Goal: Task Accomplishment & Management: Use online tool/utility

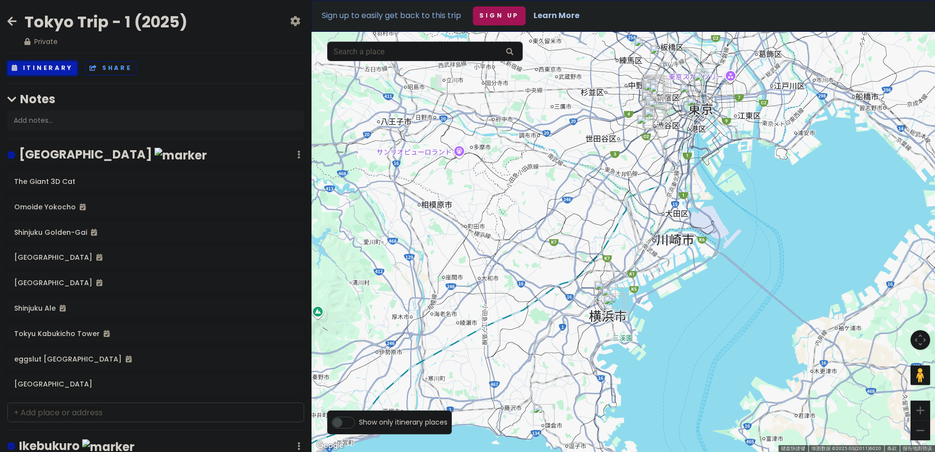
click at [35, 67] on button "Itinerary" at bounding box center [42, 68] width 70 height 14
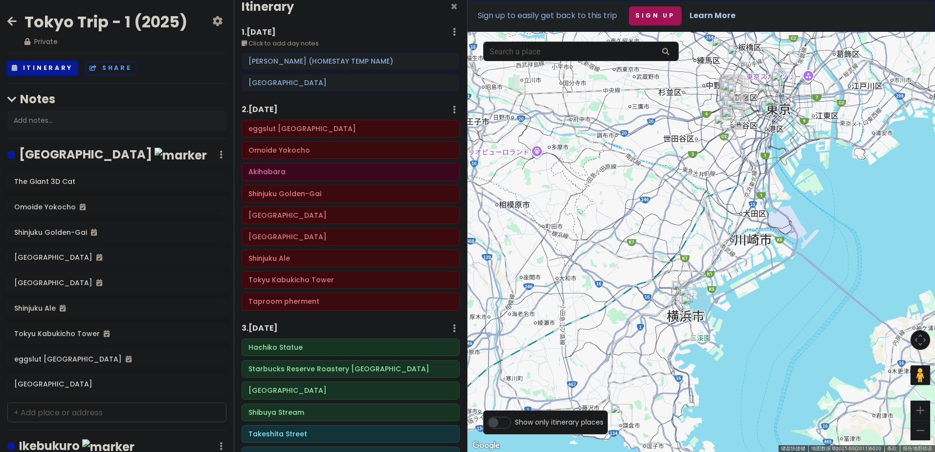
scroll to position [18, 0]
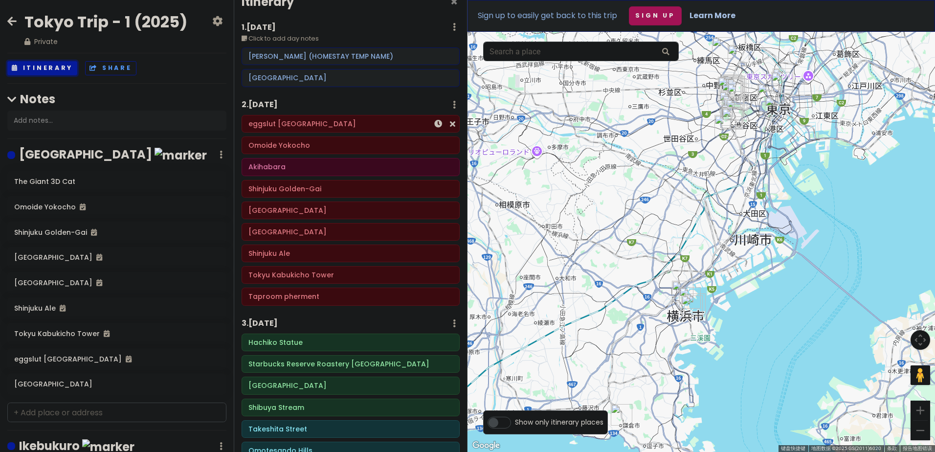
click at [331, 131] on div "eggslut [GEOGRAPHIC_DATA]" at bounding box center [351, 124] width 204 height 14
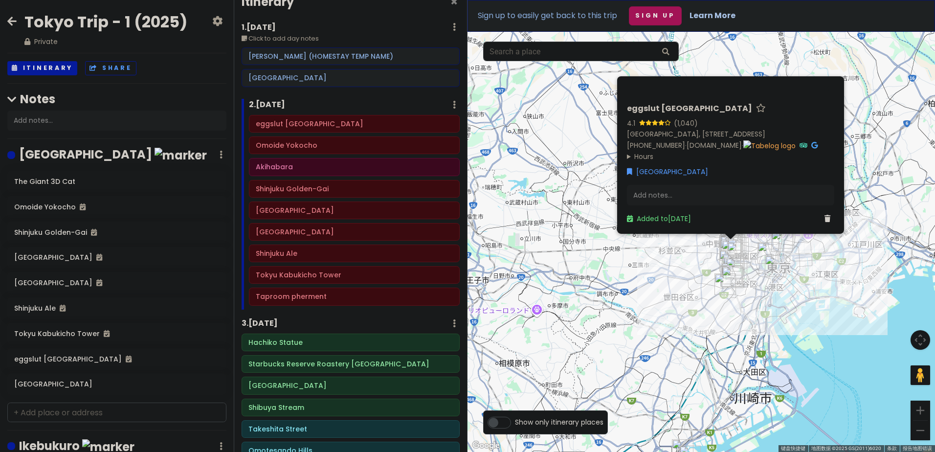
click at [355, 101] on div "2 . [DATE] Add Day Notes Delete Day" at bounding box center [354, 107] width 211 height 17
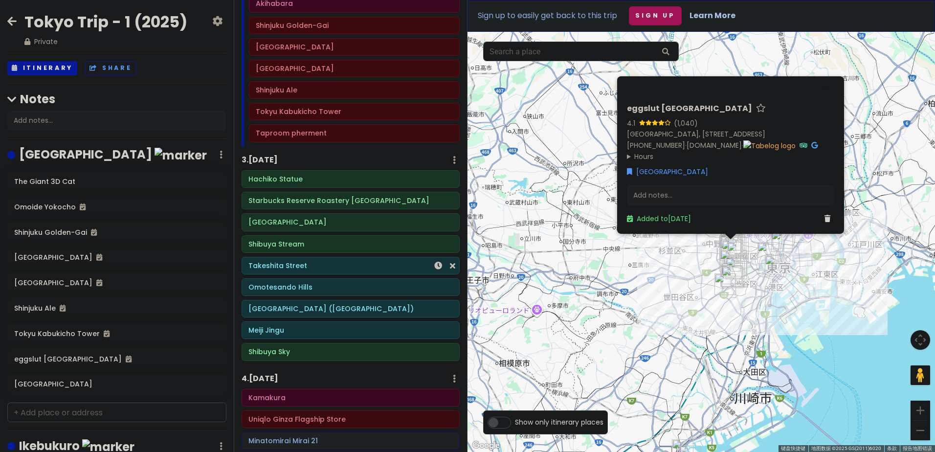
scroll to position [164, 0]
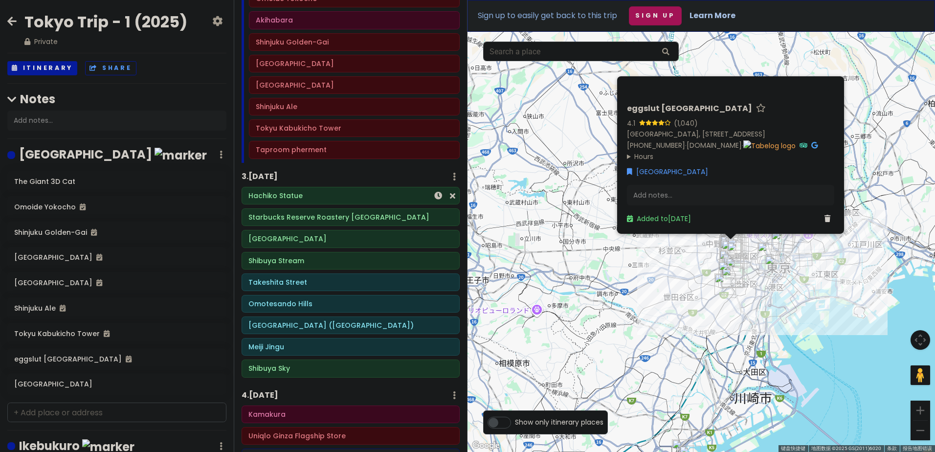
click at [325, 201] on div "Hachiko Statue" at bounding box center [351, 196] width 204 height 14
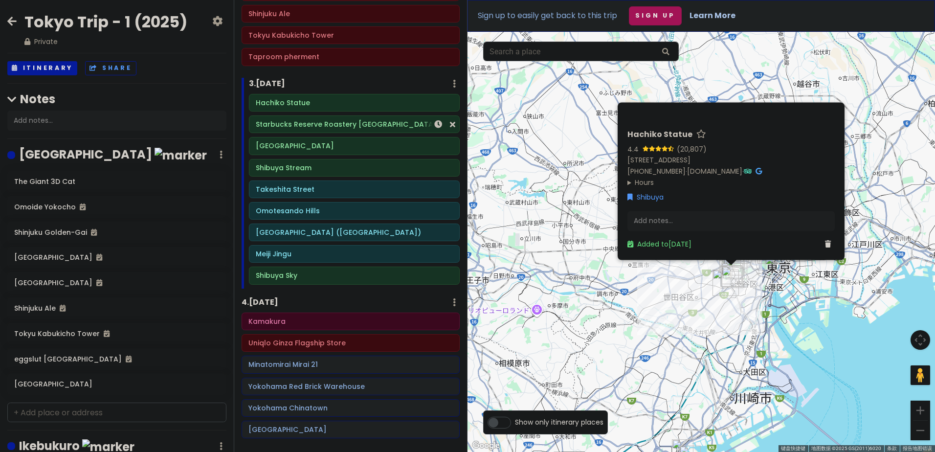
scroll to position [280, 0]
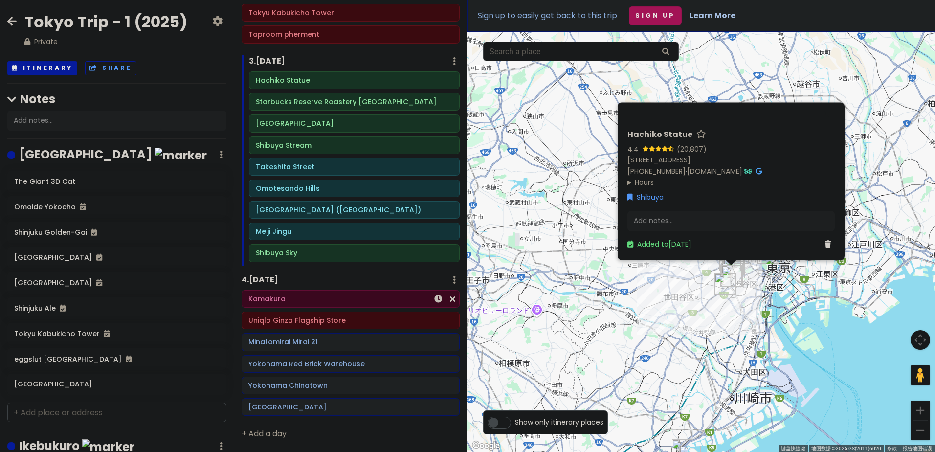
click at [301, 303] on h6 "Kamakura" at bounding box center [351, 299] width 204 height 9
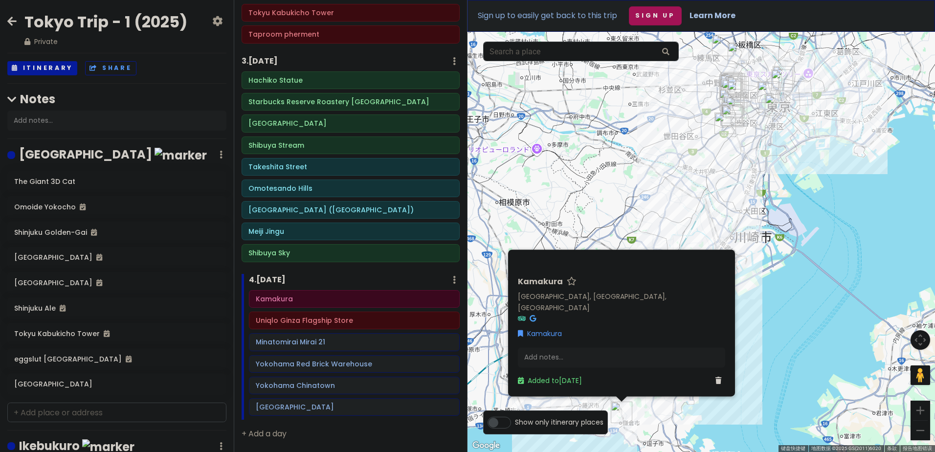
click at [797, 337] on div "[PERSON_NAME], [GEOGRAPHIC_DATA], [GEOGRAPHIC_DATA] Kamakura Add notes... Added…" at bounding box center [702, 242] width 468 height 420
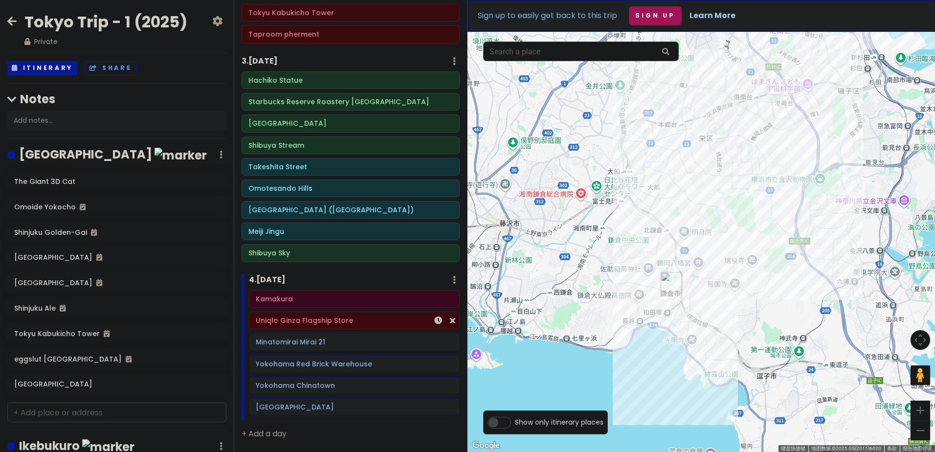
click at [352, 324] on h6 "Uniqlo Ginza Flagship Store" at bounding box center [354, 320] width 197 height 9
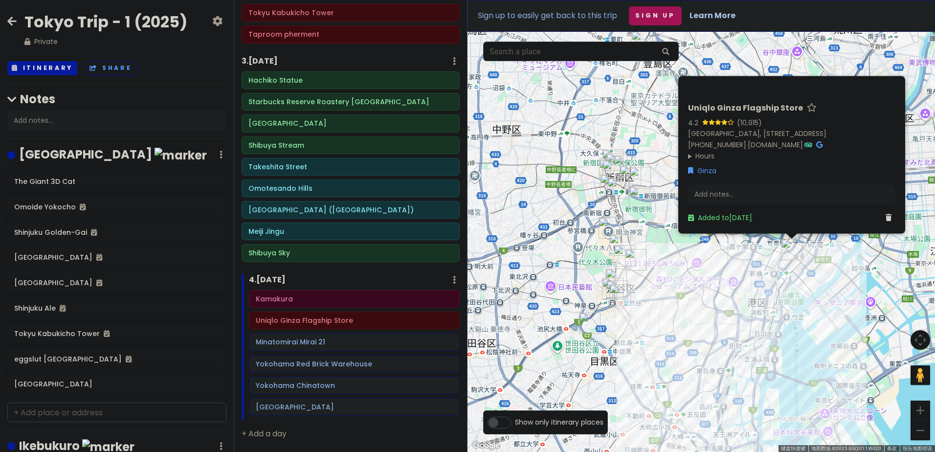
click at [814, 342] on div "Uniqlo Ginza Flagship Store 4.2 (10,915) [GEOGRAPHIC_DATA], [STREET_ADDRESS] ギン…" at bounding box center [702, 242] width 468 height 420
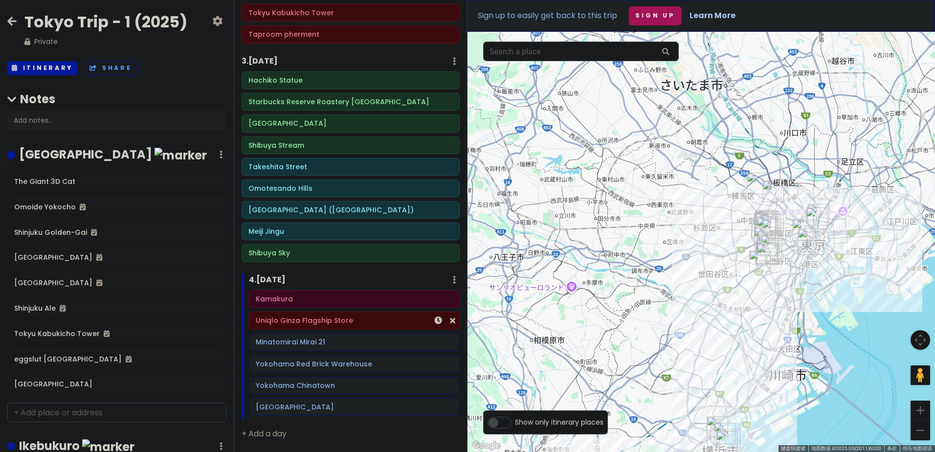
click at [299, 329] on div "Uniqlo Ginza Flagship Store" at bounding box center [355, 320] width 210 height 17
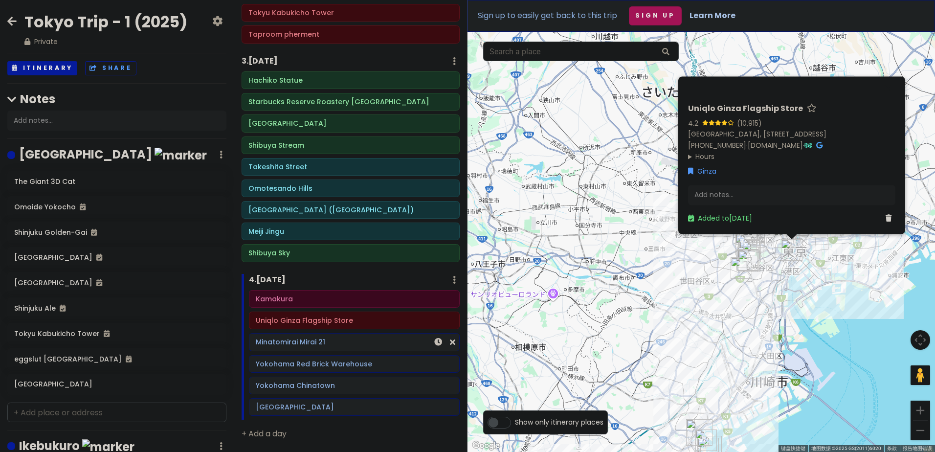
click at [297, 338] on h6 "Minatomirai Mirai 21" at bounding box center [354, 342] width 197 height 9
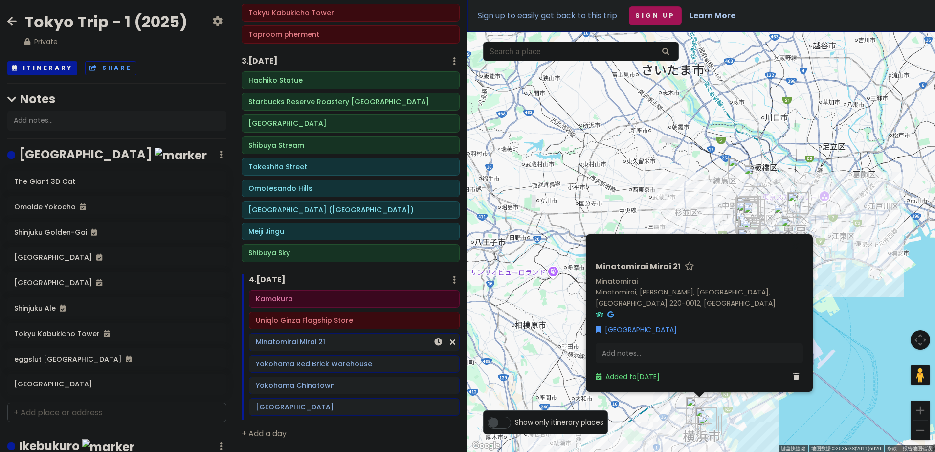
click at [298, 349] on div "Minatomirai Mirai 21" at bounding box center [354, 343] width 197 height 14
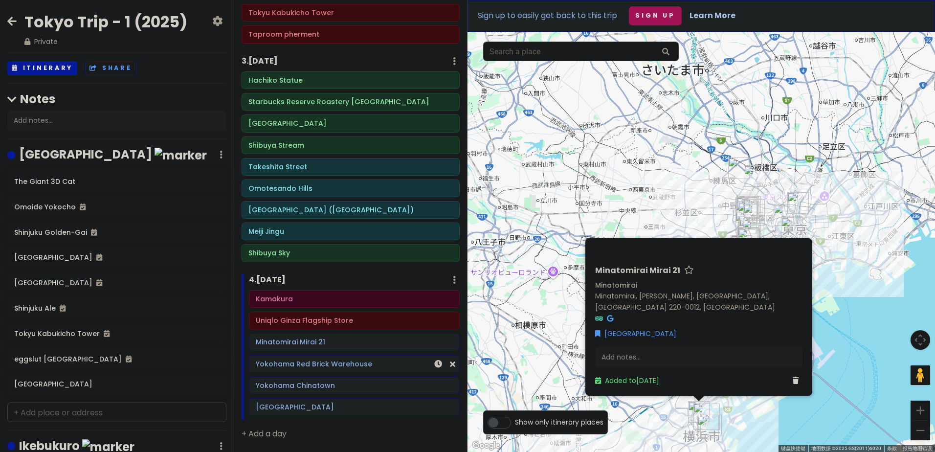
click at [309, 368] on h6 "Yokohama Red Brick Warehouse" at bounding box center [354, 364] width 197 height 9
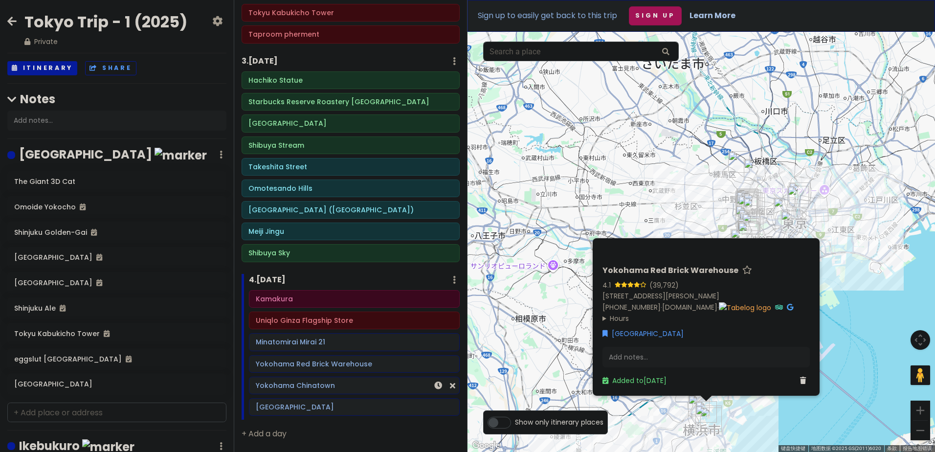
click at [314, 379] on div "Yokohama Chinatown" at bounding box center [354, 386] width 197 height 14
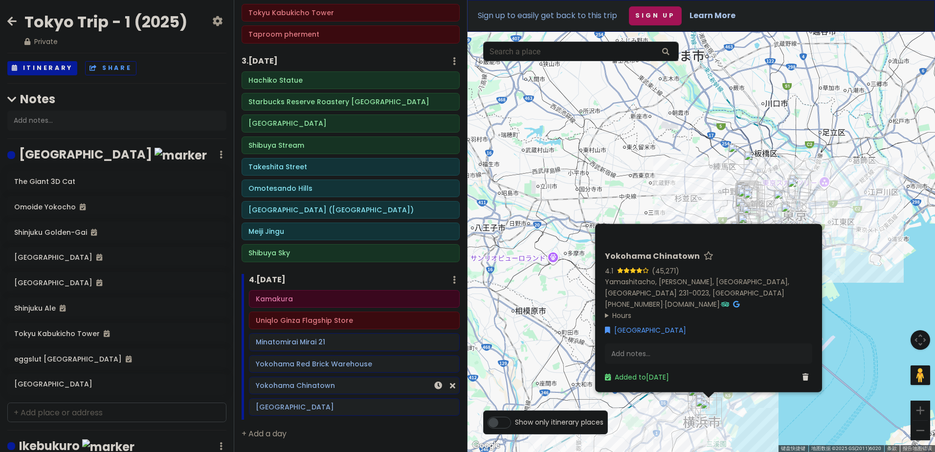
click at [318, 391] on div "Yokohama Chinatown" at bounding box center [354, 386] width 197 height 14
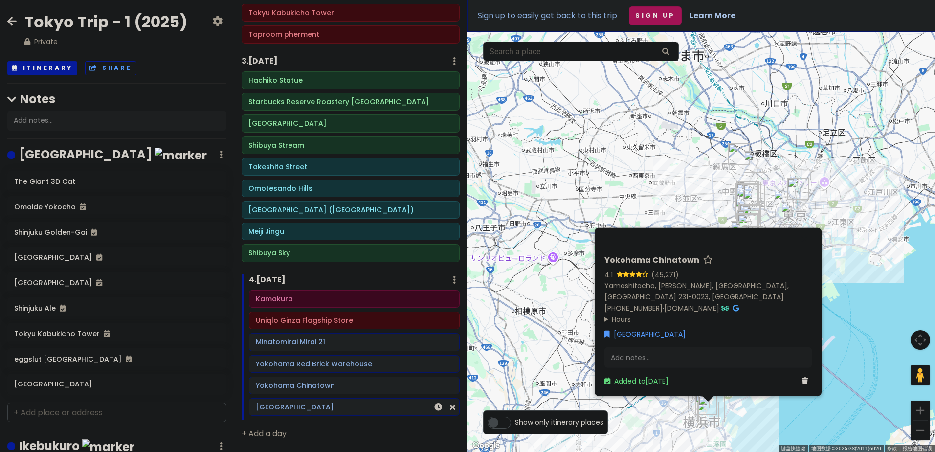
click at [321, 411] on h6 "[GEOGRAPHIC_DATA]" at bounding box center [354, 407] width 197 height 9
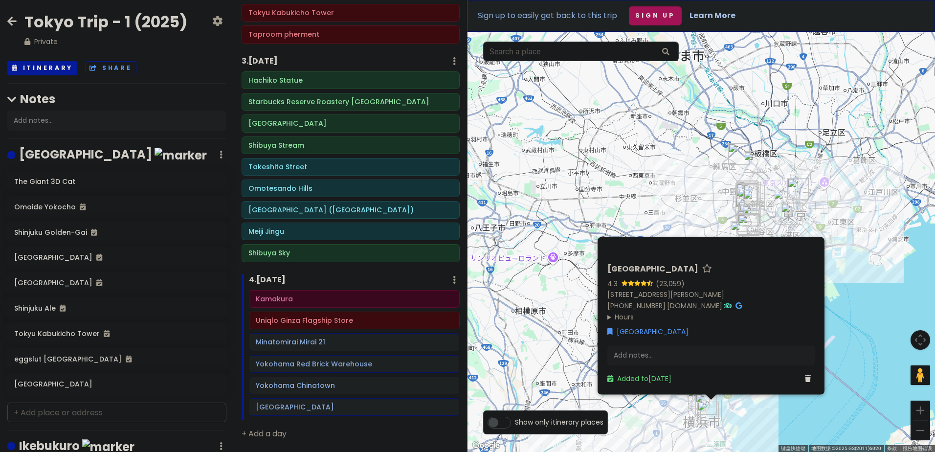
click at [648, 264] on h6 "[GEOGRAPHIC_DATA]" at bounding box center [653, 269] width 91 height 10
click at [686, 318] on summary "Hours" at bounding box center [711, 317] width 207 height 11
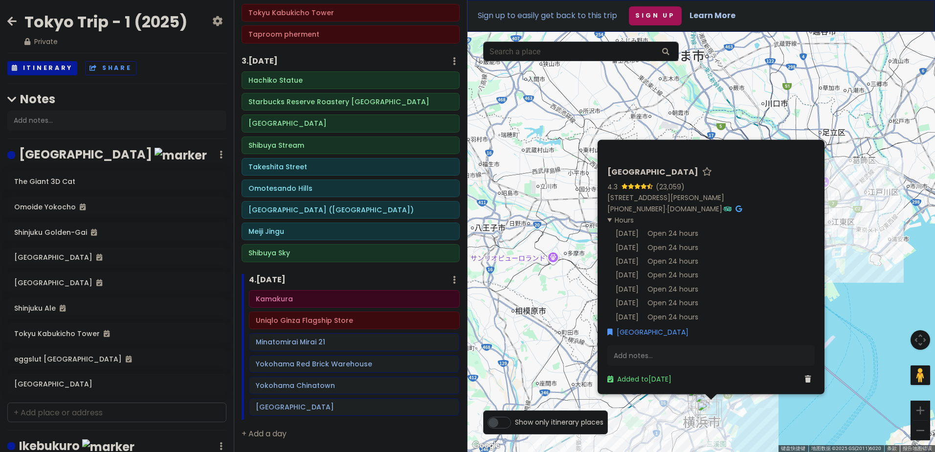
click at [696, 334] on div "[GEOGRAPHIC_DATA]" at bounding box center [711, 331] width 207 height 11
click at [732, 381] on div "Added to [DATE]" at bounding box center [711, 378] width 207 height 11
click at [661, 193] on link "[STREET_ADDRESS][PERSON_NAME]" at bounding box center [666, 198] width 117 height 10
click at [308, 364] on h6 "Yokohama Red Brick Warehouse" at bounding box center [354, 364] width 197 height 9
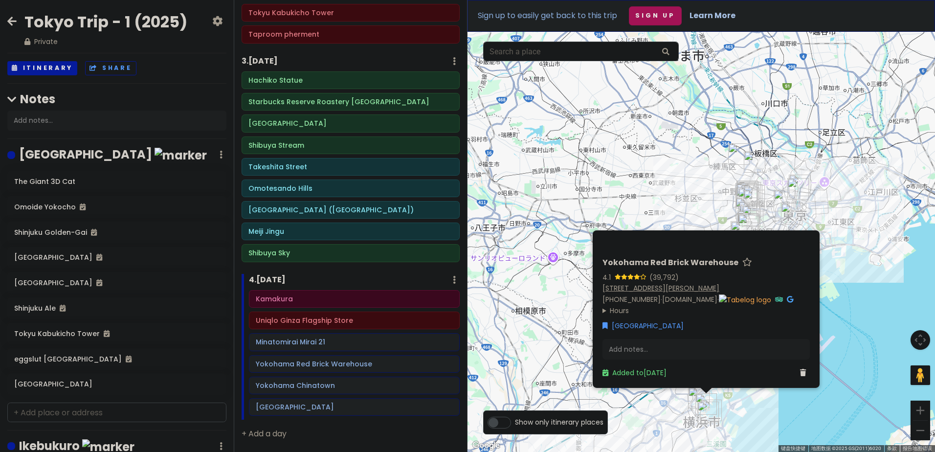
click at [689, 283] on link "[STREET_ADDRESS][PERSON_NAME]" at bounding box center [661, 288] width 117 height 10
click at [278, 305] on div "Kamakura" at bounding box center [354, 299] width 197 height 14
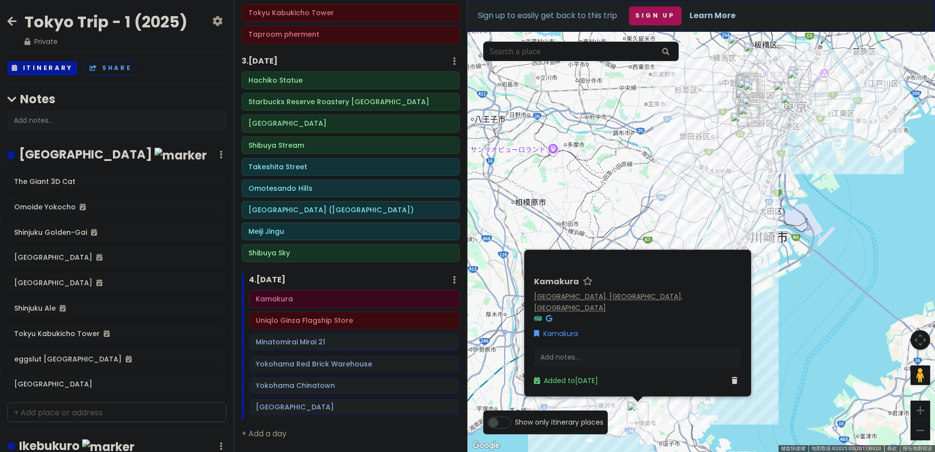
click at [567, 305] on link "[GEOGRAPHIC_DATA], [GEOGRAPHIC_DATA], [GEOGRAPHIC_DATA]" at bounding box center [608, 302] width 149 height 21
click at [299, 327] on div "Uniqlo Ginza Flagship Store" at bounding box center [354, 321] width 197 height 14
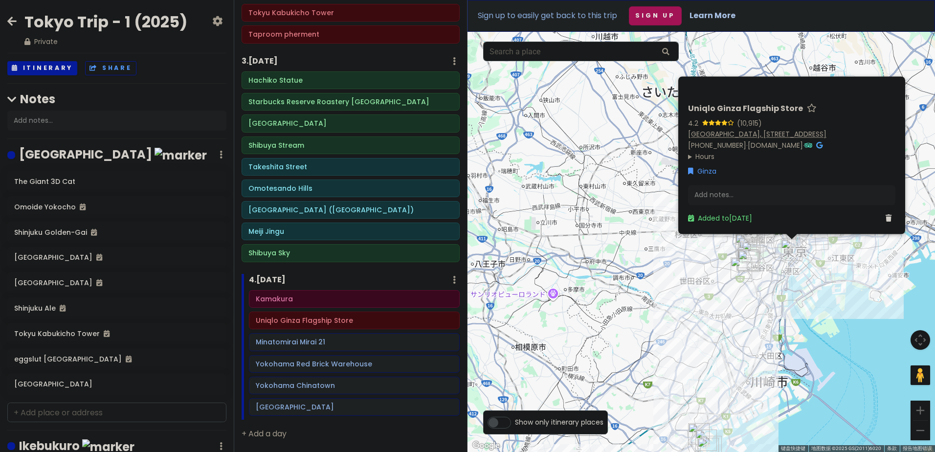
click at [742, 129] on div "[GEOGRAPHIC_DATA], [STREET_ADDRESS]" at bounding box center [791, 134] width 207 height 11
drag, startPoint x: 742, startPoint y: 129, endPoint x: 732, endPoint y: 122, distance: 11.9
click at [732, 129] on link "[GEOGRAPHIC_DATA], [STREET_ADDRESS]" at bounding box center [757, 134] width 138 height 10
click at [291, 84] on h6 "Hachiko Statue" at bounding box center [351, 80] width 204 height 9
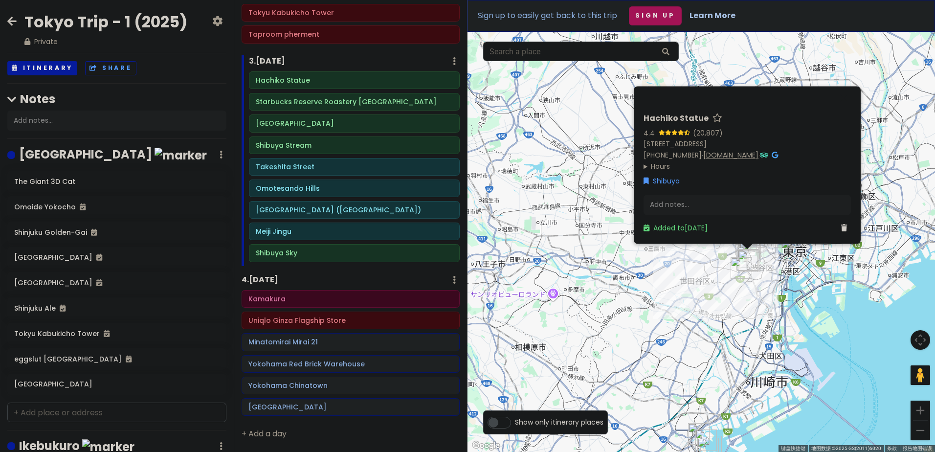
click at [709, 155] on link "[DOMAIN_NAME]" at bounding box center [731, 155] width 55 height 10
click at [707, 142] on link "[STREET_ADDRESS]" at bounding box center [675, 144] width 63 height 10
click at [287, 260] on div "Shibuya Sky" at bounding box center [354, 254] width 197 height 14
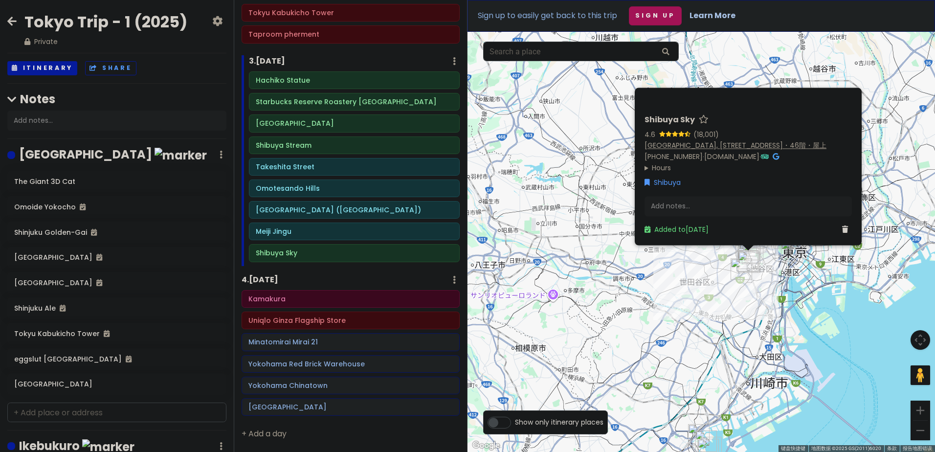
click at [701, 140] on link "[GEOGRAPHIC_DATA], [STREET_ADDRESS]・46階・屋上" at bounding box center [736, 145] width 182 height 10
click at [345, 280] on div "4 . [DATE] Add Day Notes Delete Day" at bounding box center [351, 282] width 218 height 17
click at [362, 279] on div "4 . [DATE] Add Day Notes Delete Day" at bounding box center [351, 282] width 218 height 17
click at [304, 325] on div "Uniqlo Ginza Flagship Store" at bounding box center [351, 321] width 204 height 14
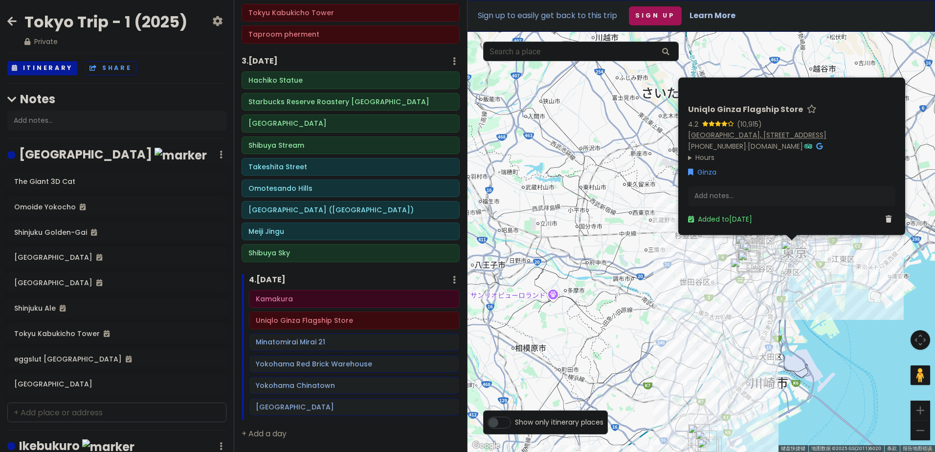
click at [778, 130] on link "[GEOGRAPHIC_DATA], [STREET_ADDRESS]" at bounding box center [757, 135] width 138 height 10
click at [301, 388] on h6 "Yokohama Chinatown" at bounding box center [354, 385] width 197 height 9
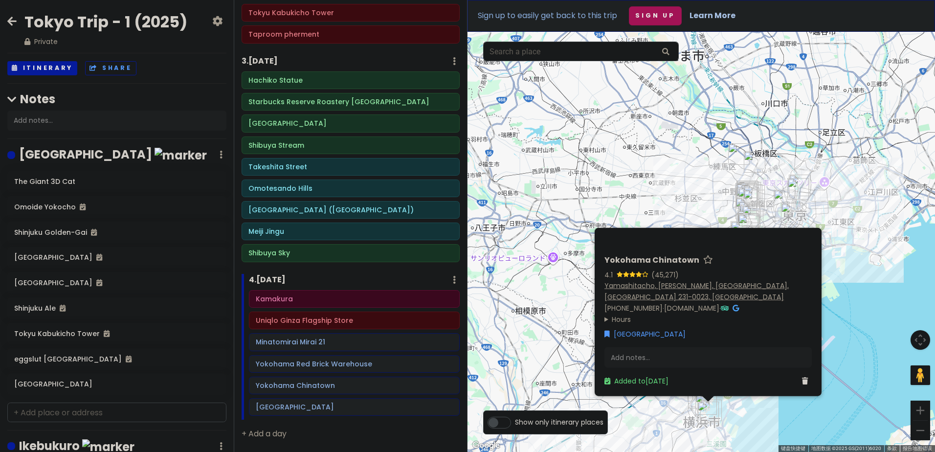
click at [660, 288] on link "Yamashitacho, [PERSON_NAME], [GEOGRAPHIC_DATA], [GEOGRAPHIC_DATA] 231-0023, [GE…" at bounding box center [697, 290] width 184 height 21
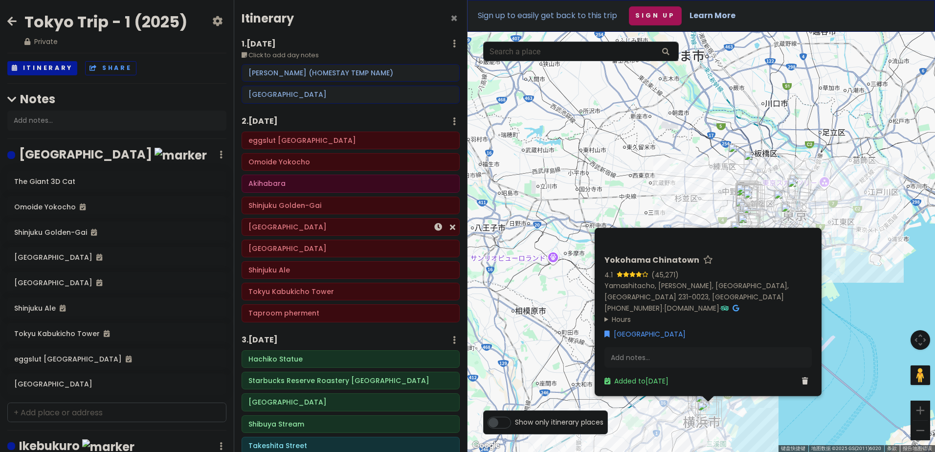
scroll to position [0, 0]
